Goal: Information Seeking & Learning: Check status

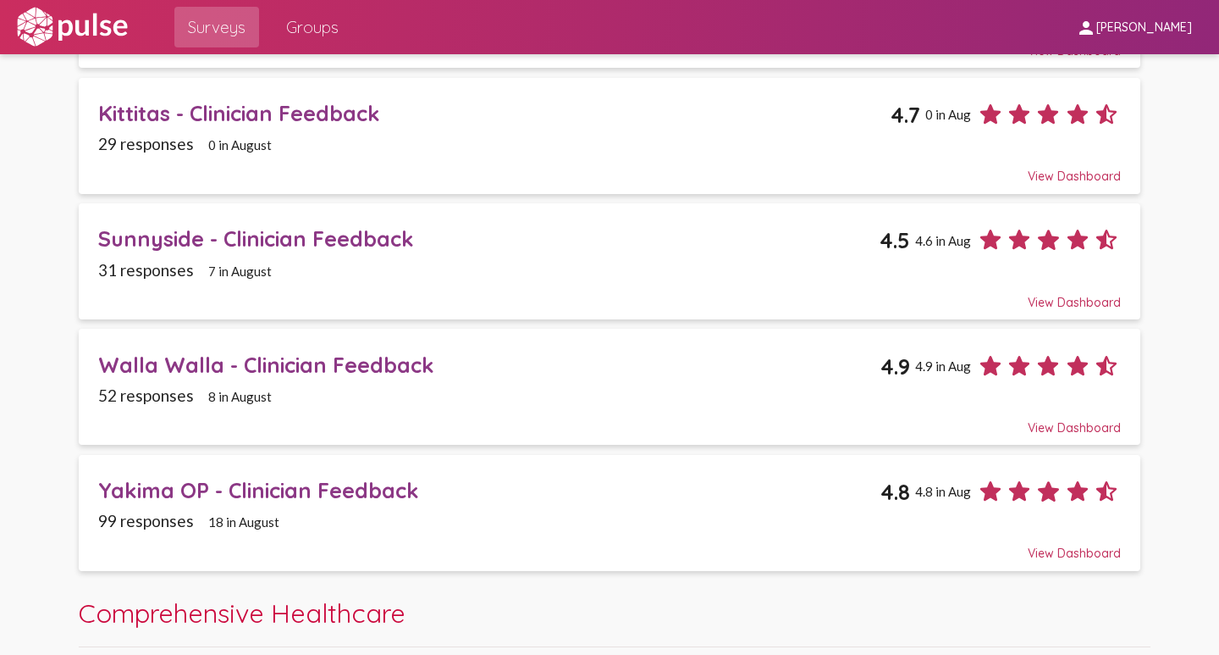
scroll to position [254, 0]
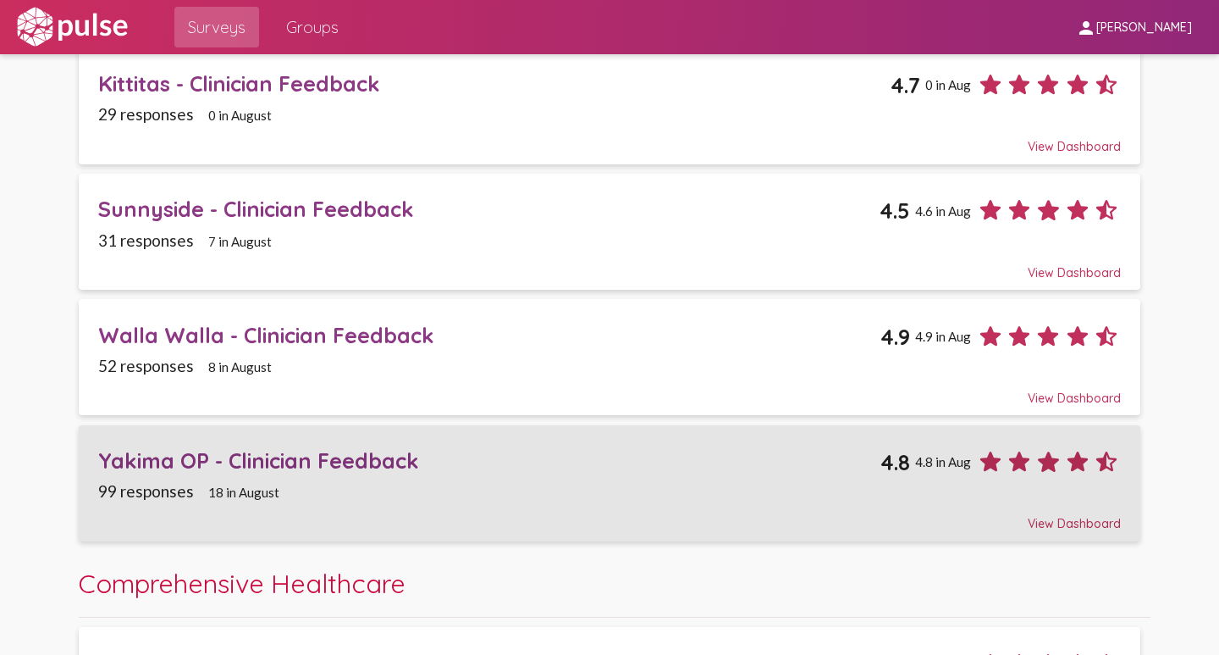
click at [156, 456] on div "Yakima OP - Clinician Feedback" at bounding box center [489, 460] width 782 height 26
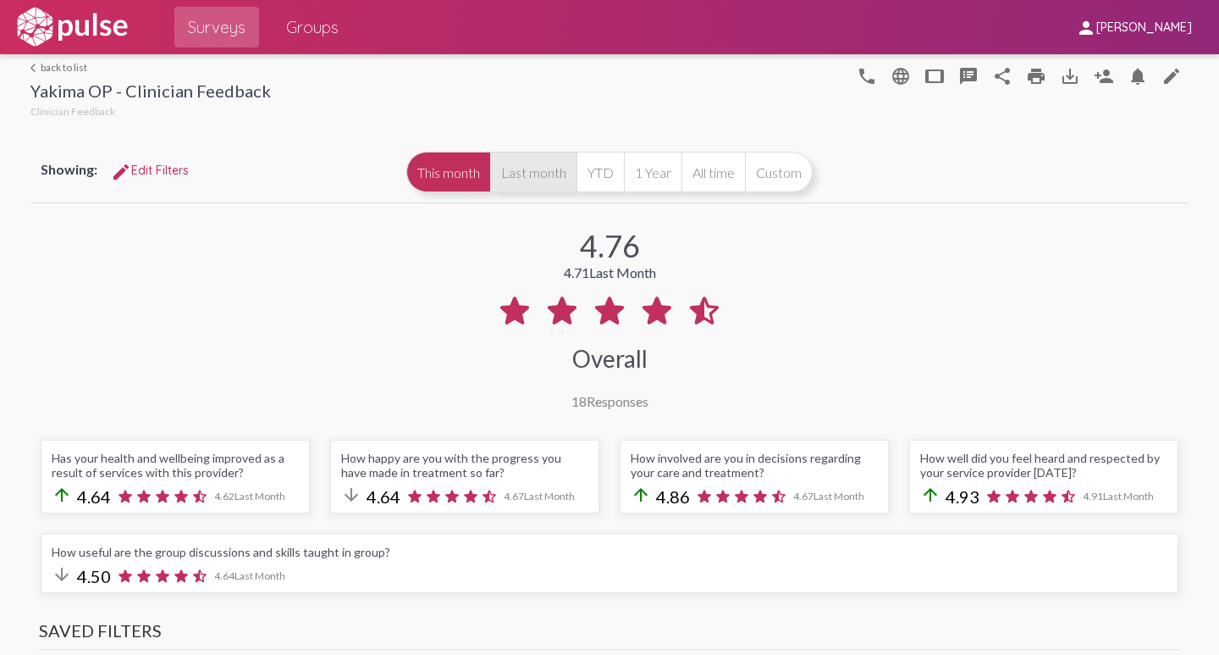
click at [529, 173] on button "Last month" at bounding box center [533, 172] width 86 height 41
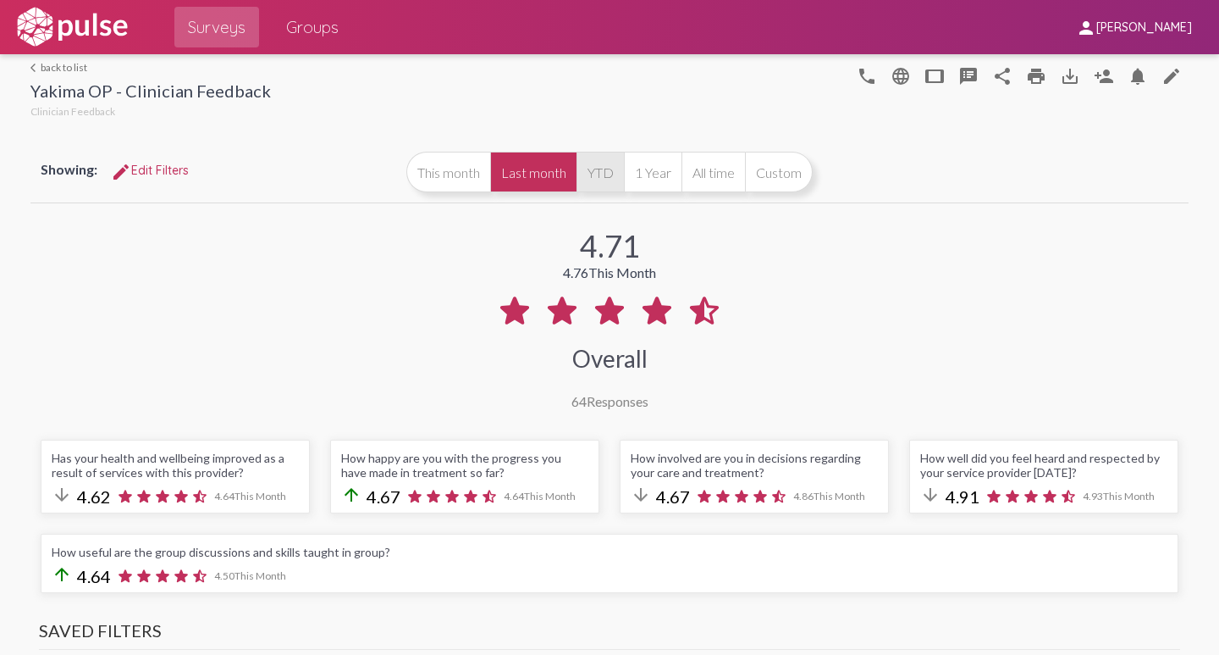
click at [593, 174] on button "YTD" at bounding box center [600, 172] width 47 height 41
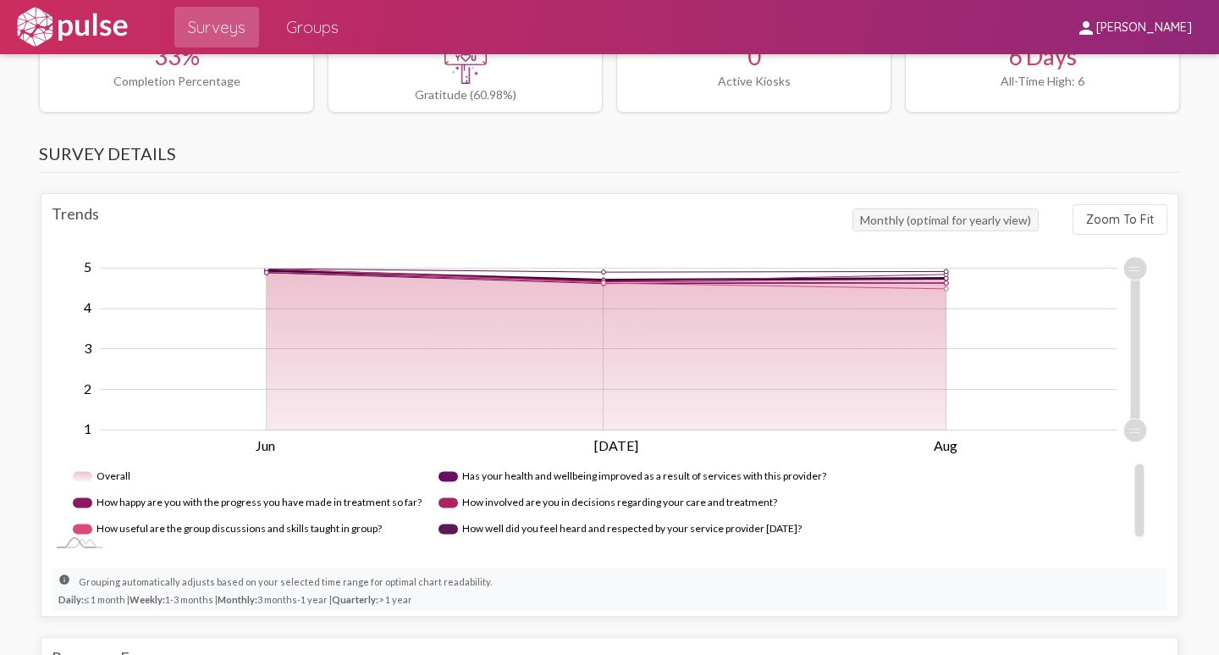
scroll to position [931, 0]
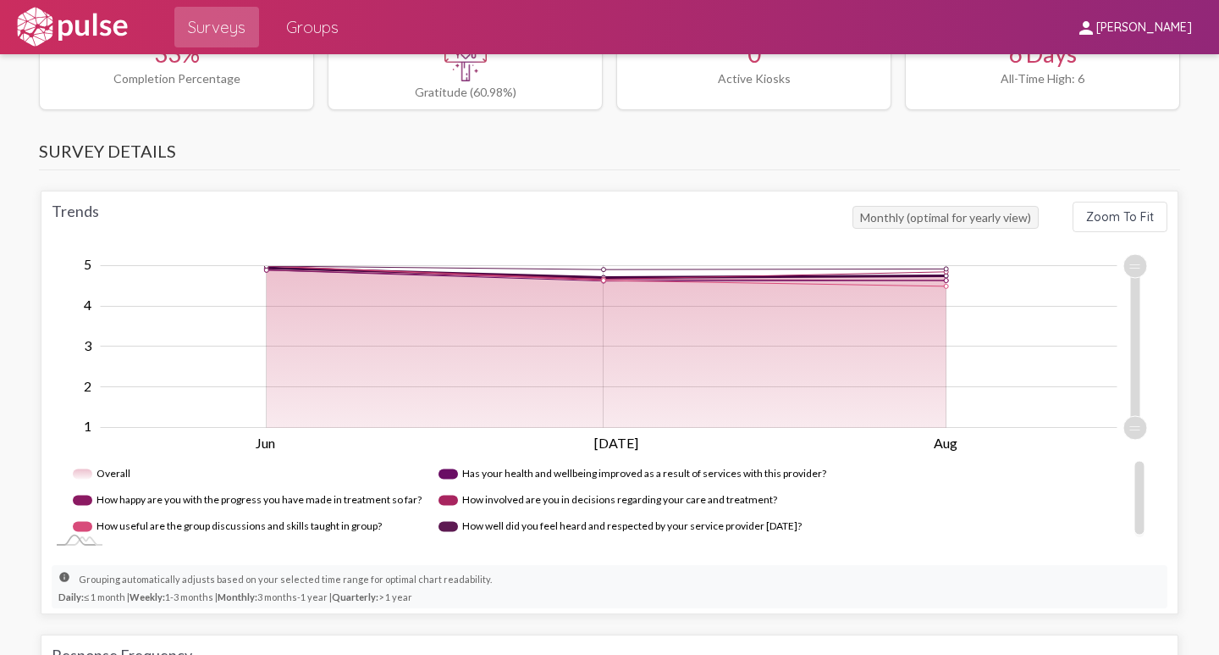
click at [887, 579] on div "info Grouping automatically adjusts based on your selected time range for optim…" at bounding box center [610, 586] width 1116 height 43
click at [80, 500] on rect "Legend" at bounding box center [247, 500] width 349 height 26
click at [80, 522] on rect "Legend" at bounding box center [227, 526] width 308 height 26
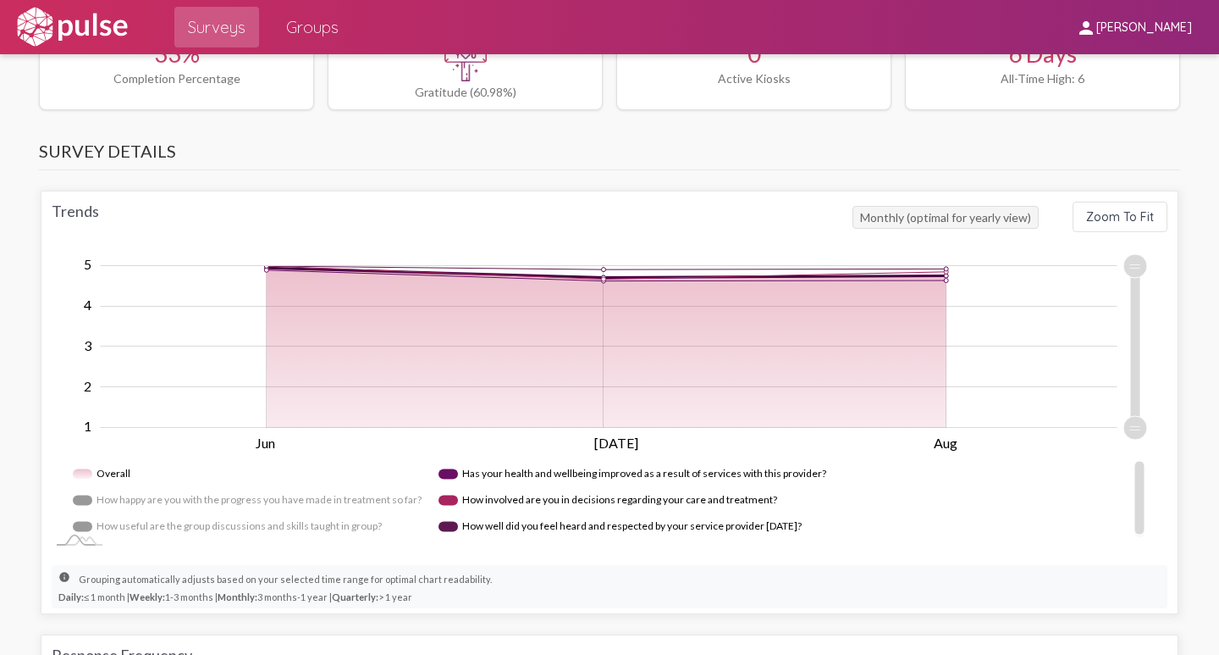
click at [445, 476] on rect "Legend" at bounding box center [631, 474] width 385 height 26
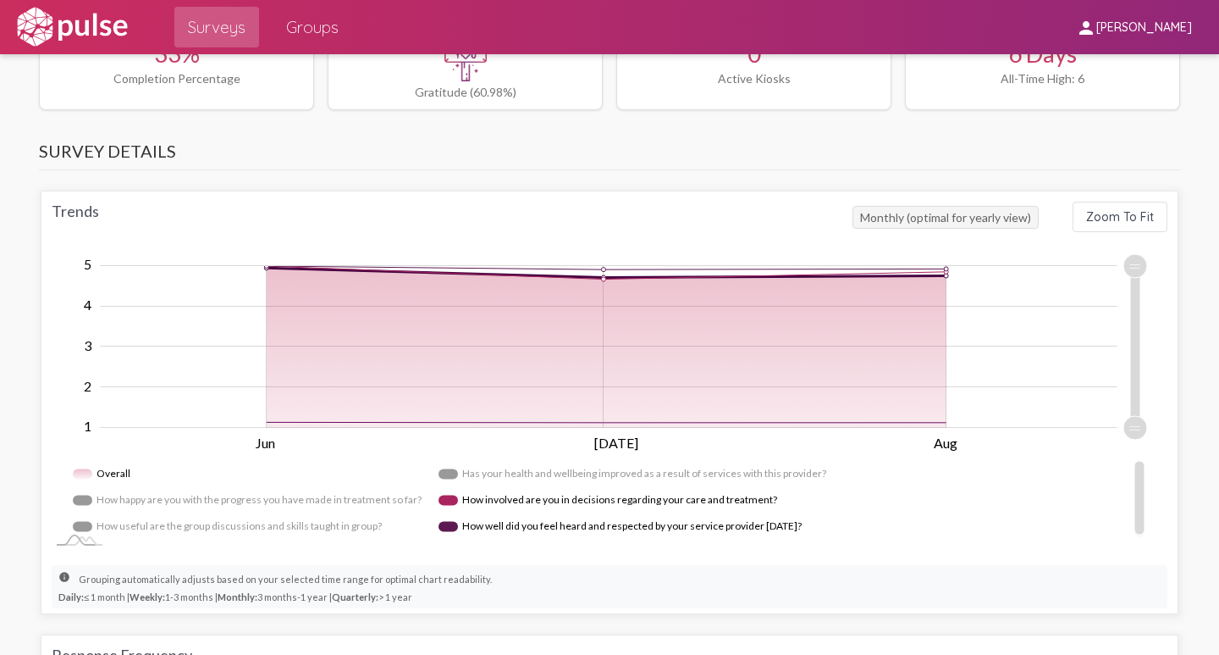
drag, startPoint x: 441, startPoint y: 497, endPoint x: 438, endPoint y: 517, distance: 20.6
click at [441, 499] on rect "Legend" at bounding box center [606, 500] width 335 height 26
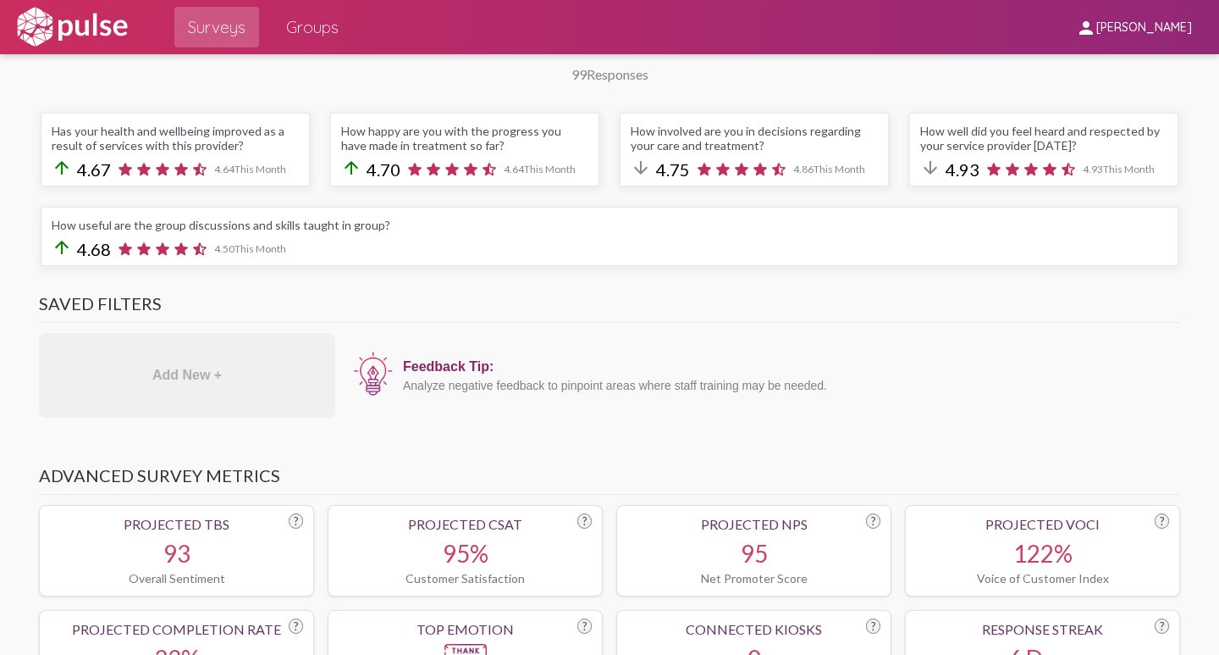
scroll to position [0, 0]
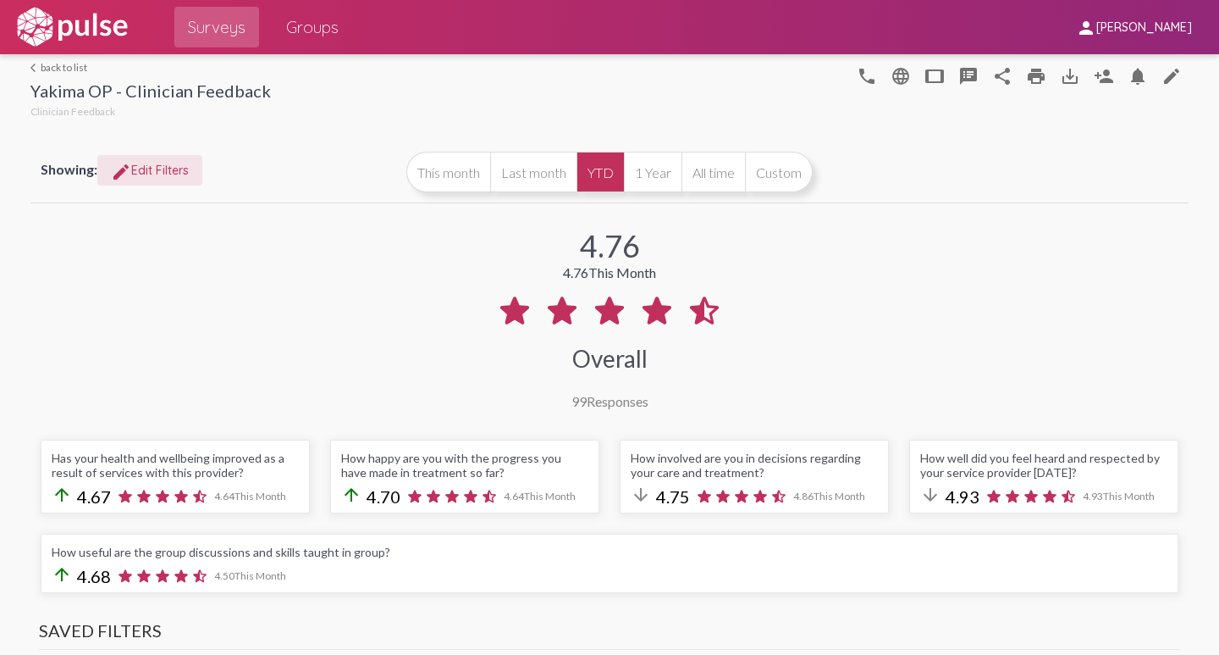
click at [143, 167] on span "edit Edit Filters" at bounding box center [150, 170] width 78 height 15
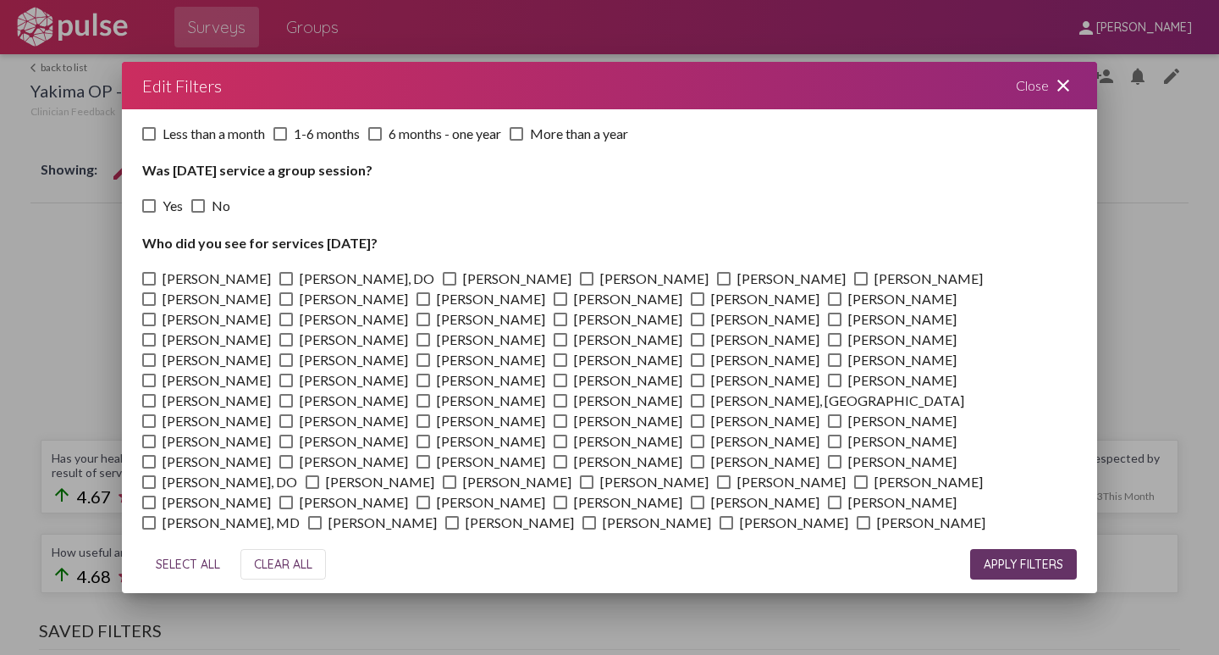
scroll to position [255, 0]
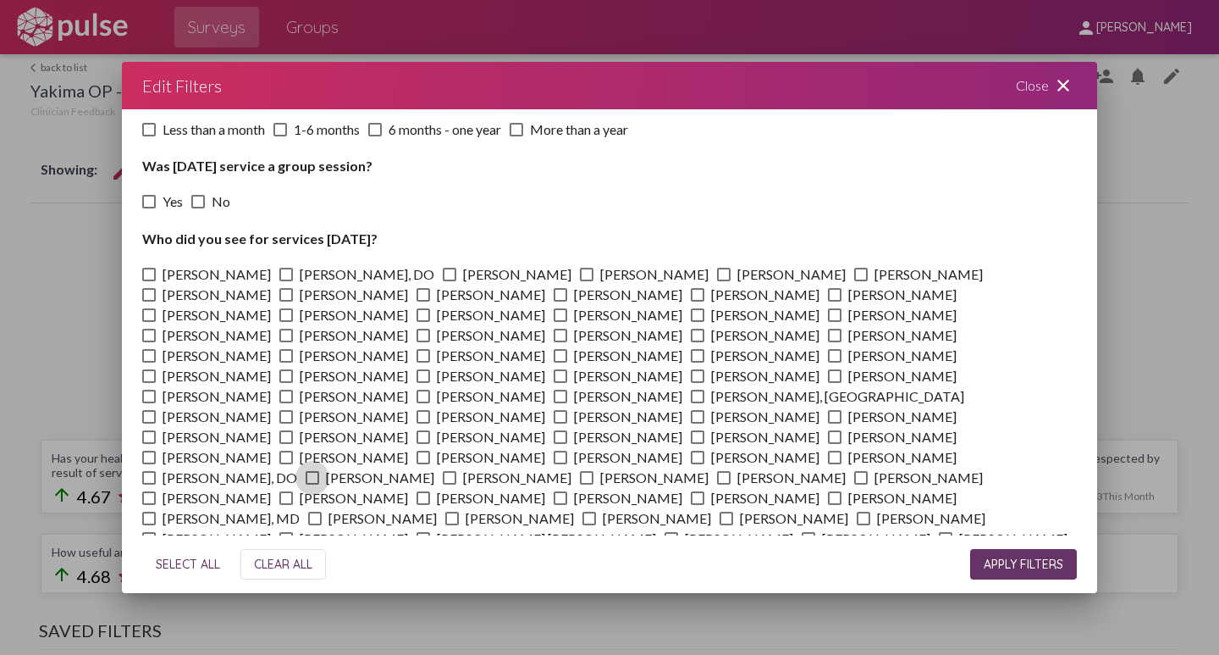
click at [319, 471] on span at bounding box center [313, 478] width 14 height 14
click at [312, 484] on input "Meysam Adibzadeh" at bounding box center [312, 484] width 1 height 1
checkbox input "true"
click at [1025, 565] on span "APPLY FILTERS" at bounding box center [1024, 563] width 80 height 15
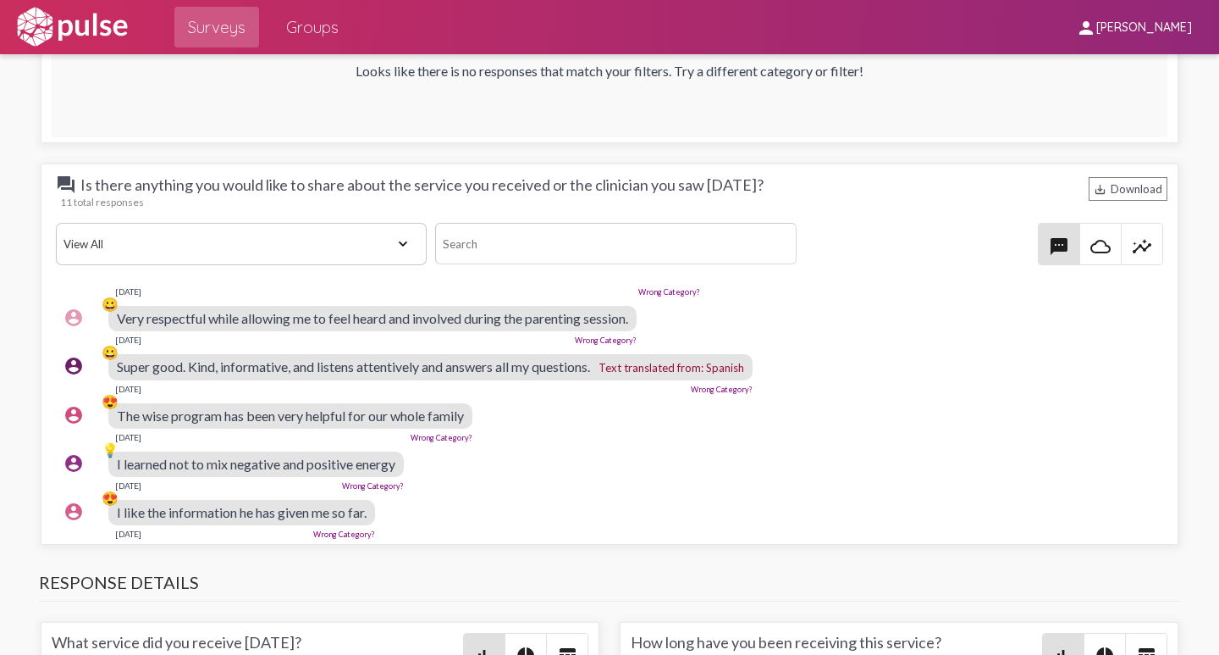
scroll to position [300, 0]
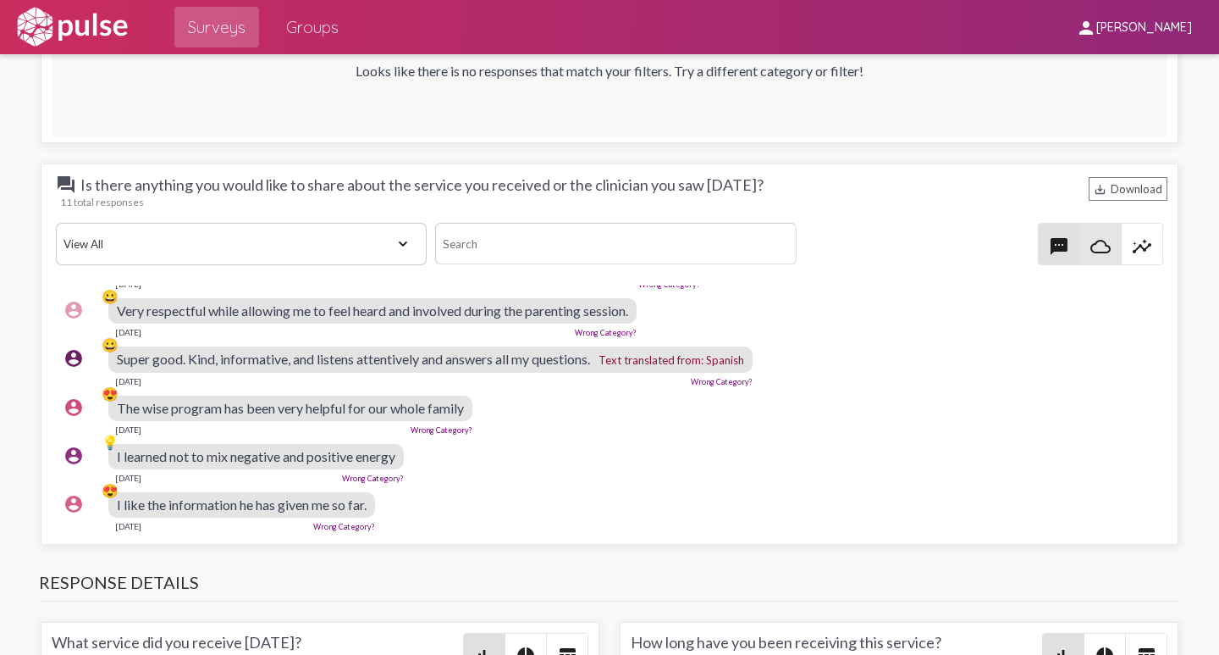
click at [1092, 243] on mat-icon "cloud_queue" at bounding box center [1101, 246] width 20 height 20
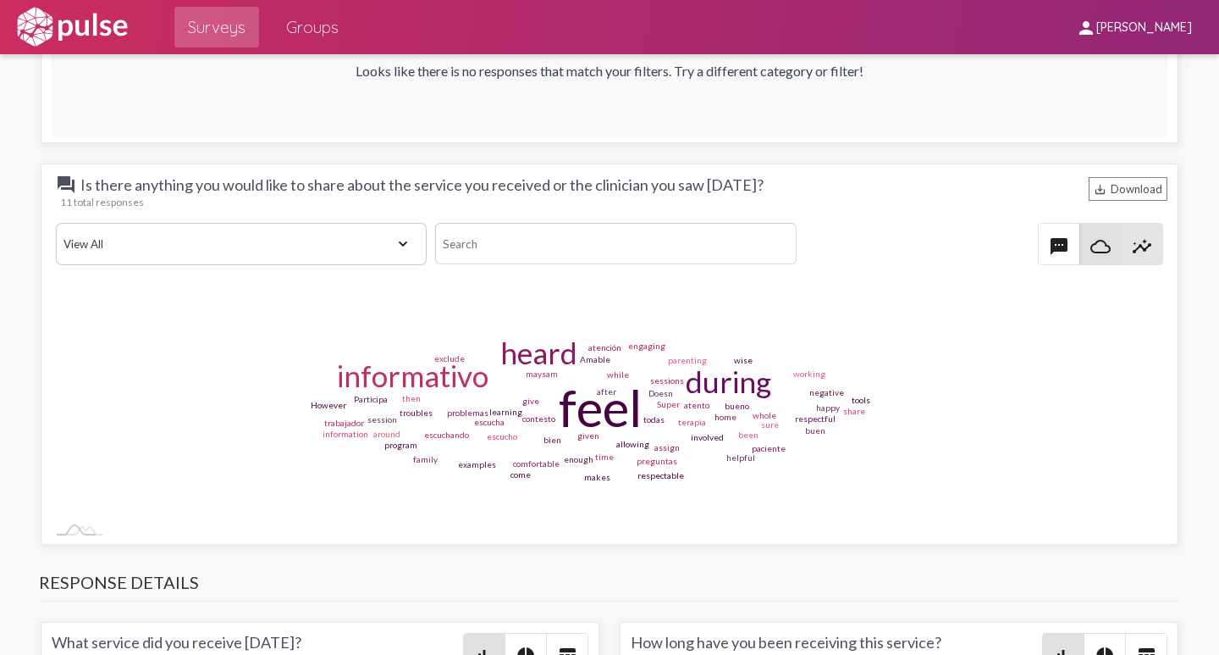
click at [1133, 246] on mat-icon "insights" at bounding box center [1142, 246] width 20 height 20
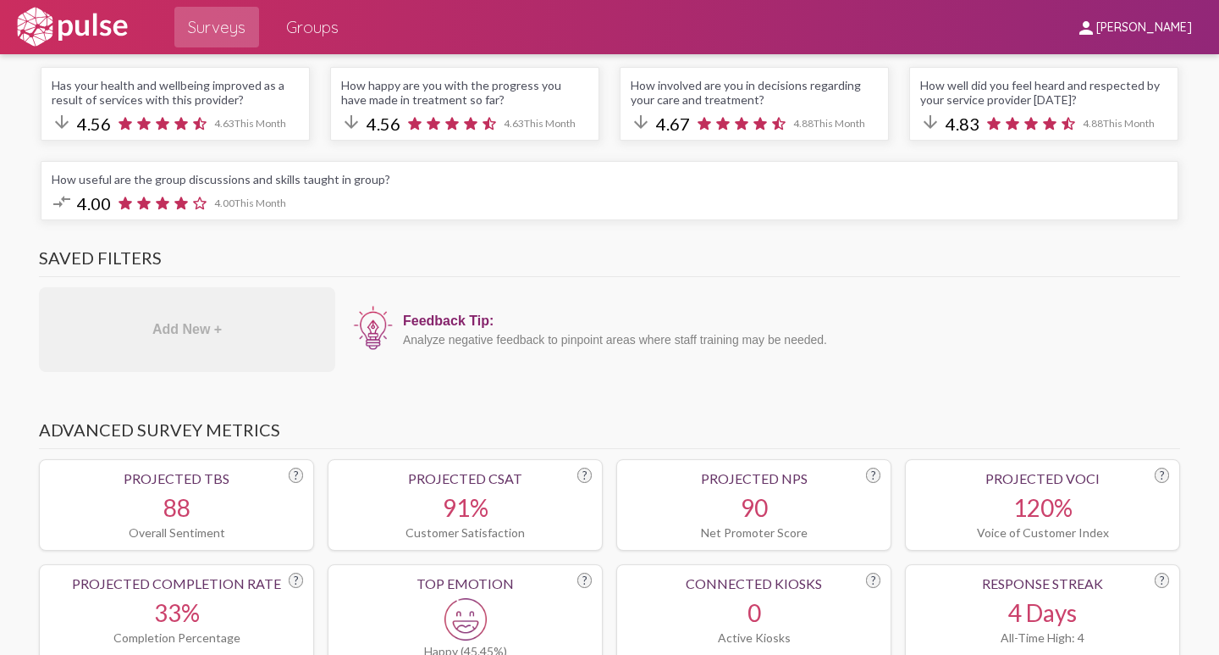
scroll to position [0, 0]
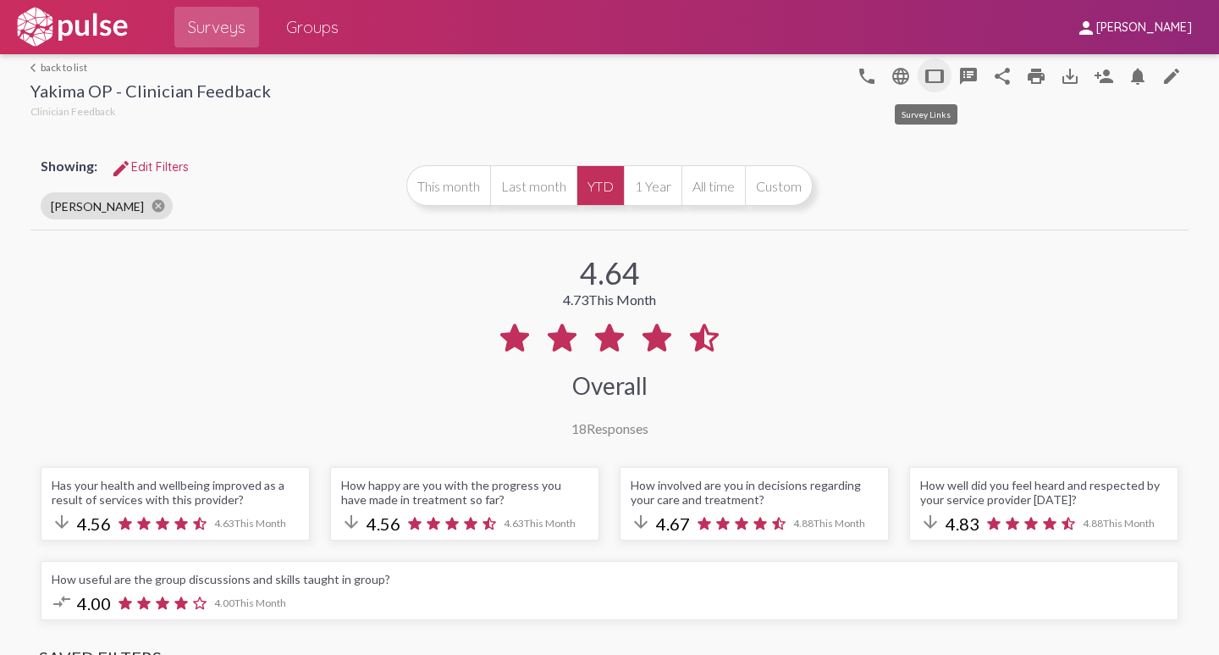
click at [925, 74] on mat-icon "tablet" at bounding box center [935, 76] width 20 height 20
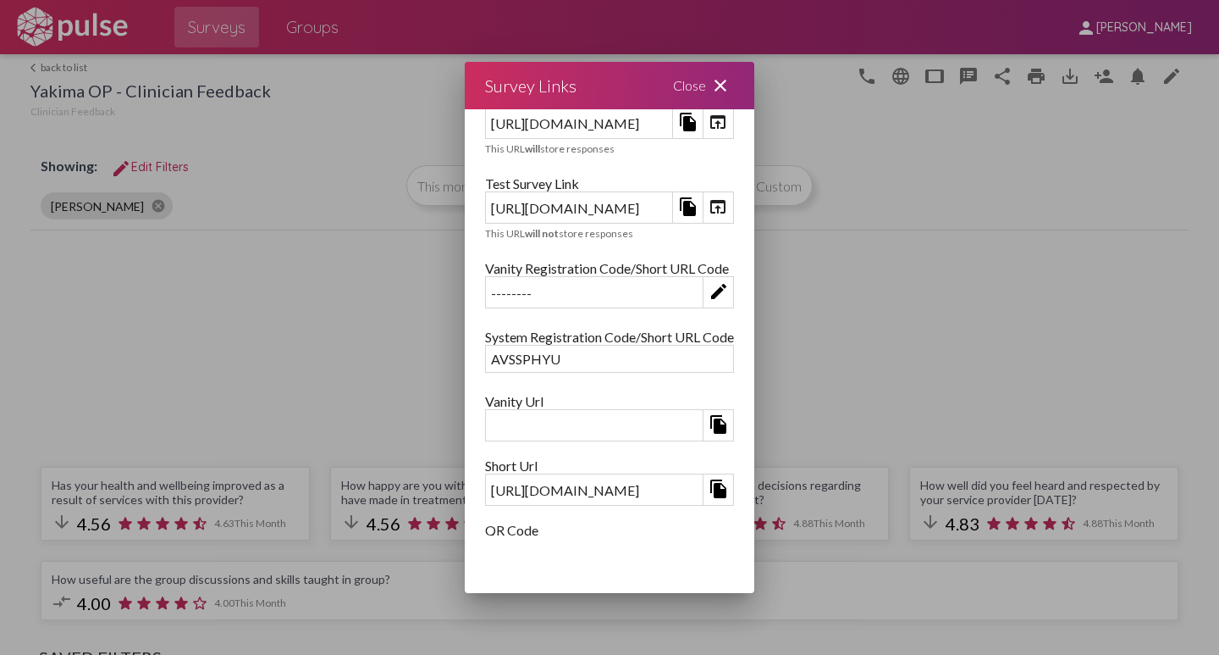
scroll to position [39, 0]
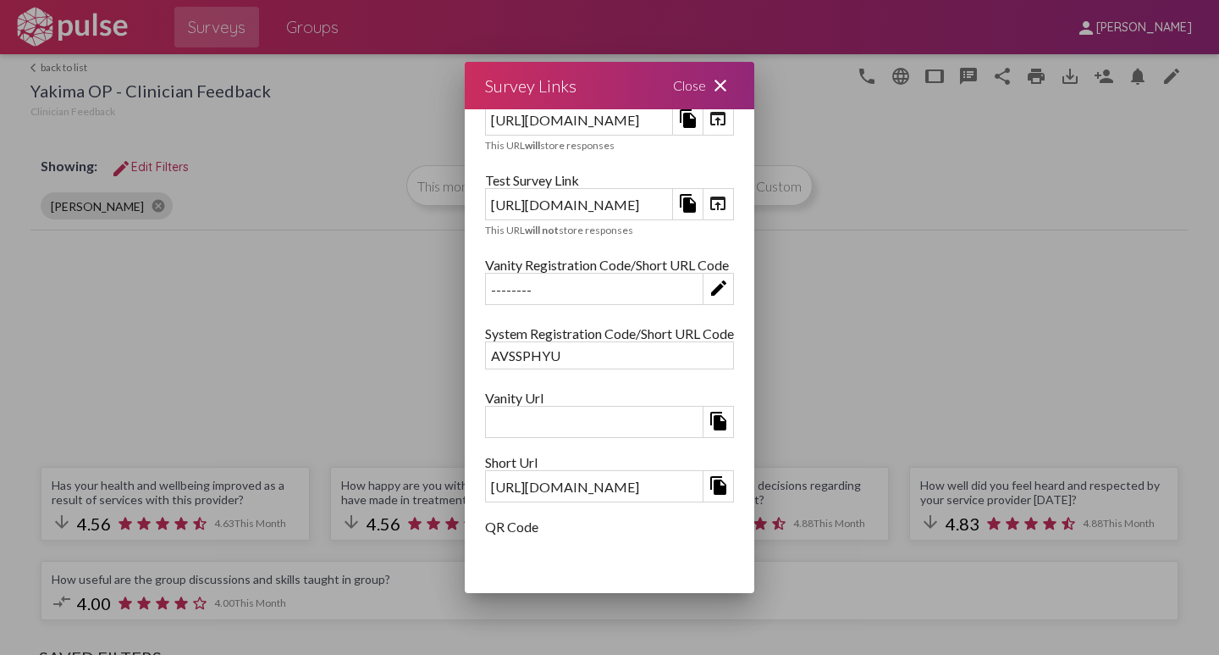
click at [728, 203] on mat-icon "open_in_browser" at bounding box center [718, 203] width 20 height 20
